Goal: Task Accomplishment & Management: Use online tool/utility

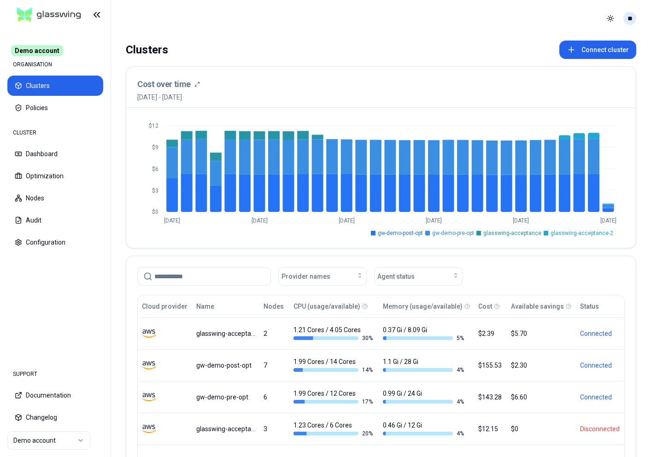
click at [631, 24] on html "Demo account ORGANISATION Clusters Policies CLUSTER Dashboard Optimization Node…" at bounding box center [325, 228] width 651 height 457
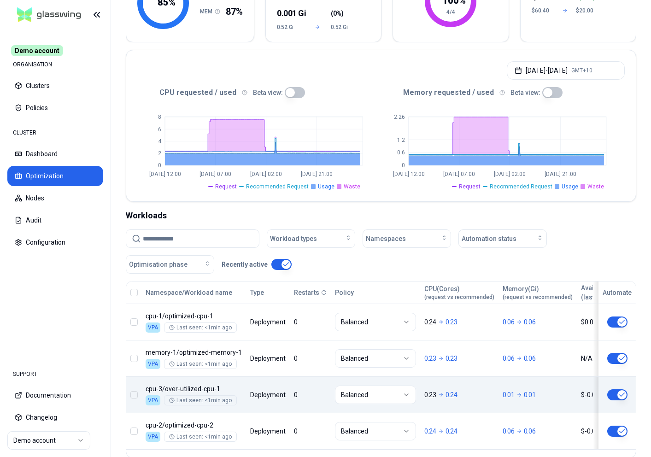
scroll to position [190, 0]
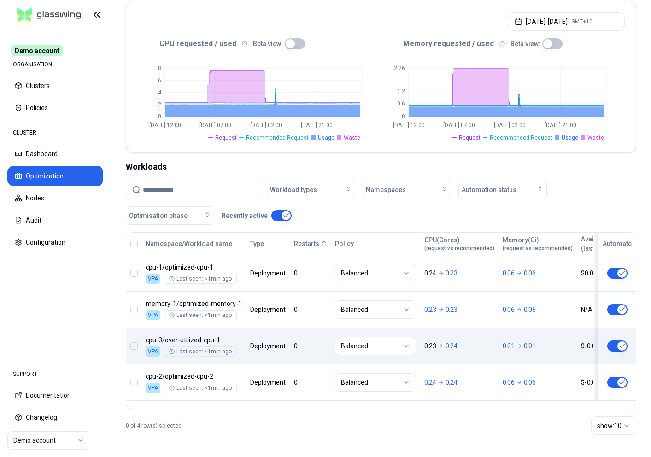
click at [451, 335] on body "Demo account ORGANISATION Clusters Policies CLUSTER Dashboard Optimization Node…" at bounding box center [325, 228] width 651 height 457
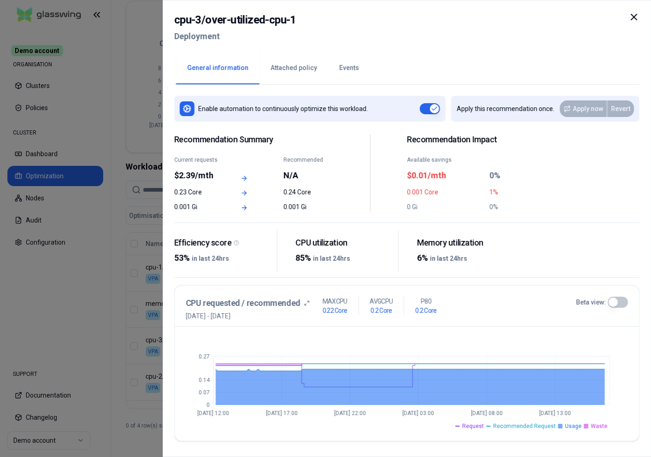
click at [623, 302] on button "Beta view:" at bounding box center [618, 302] width 20 height 11
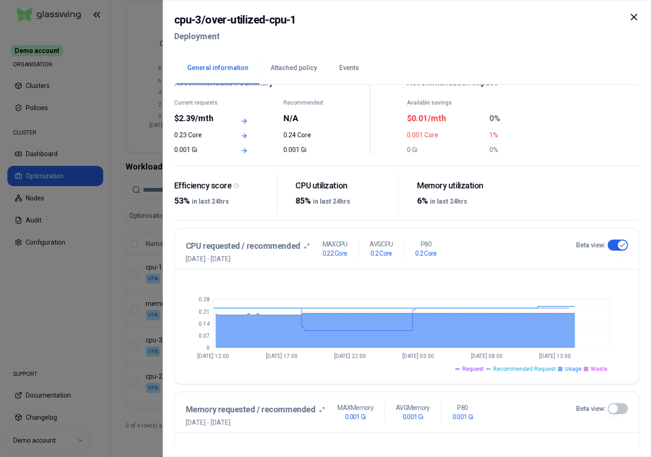
scroll to position [58, 0]
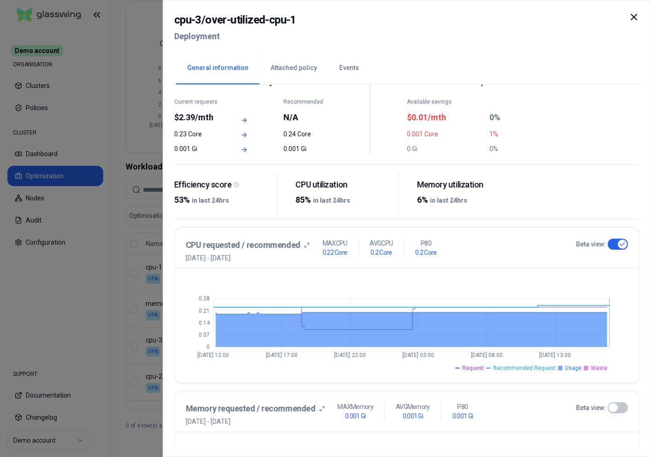
type button "on"
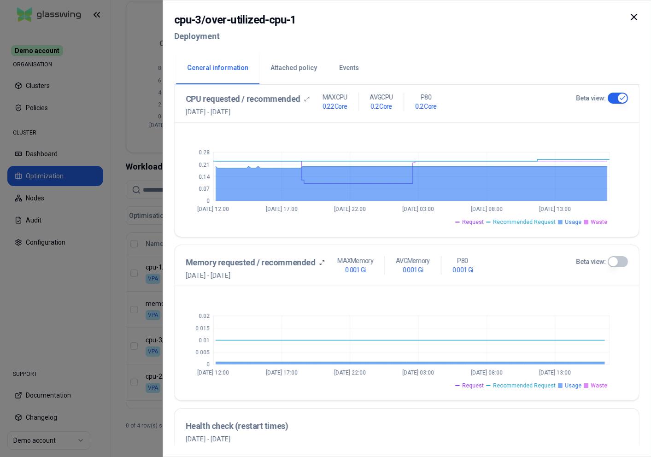
scroll to position [177, 0]
